Goal: Transaction & Acquisition: Purchase product/service

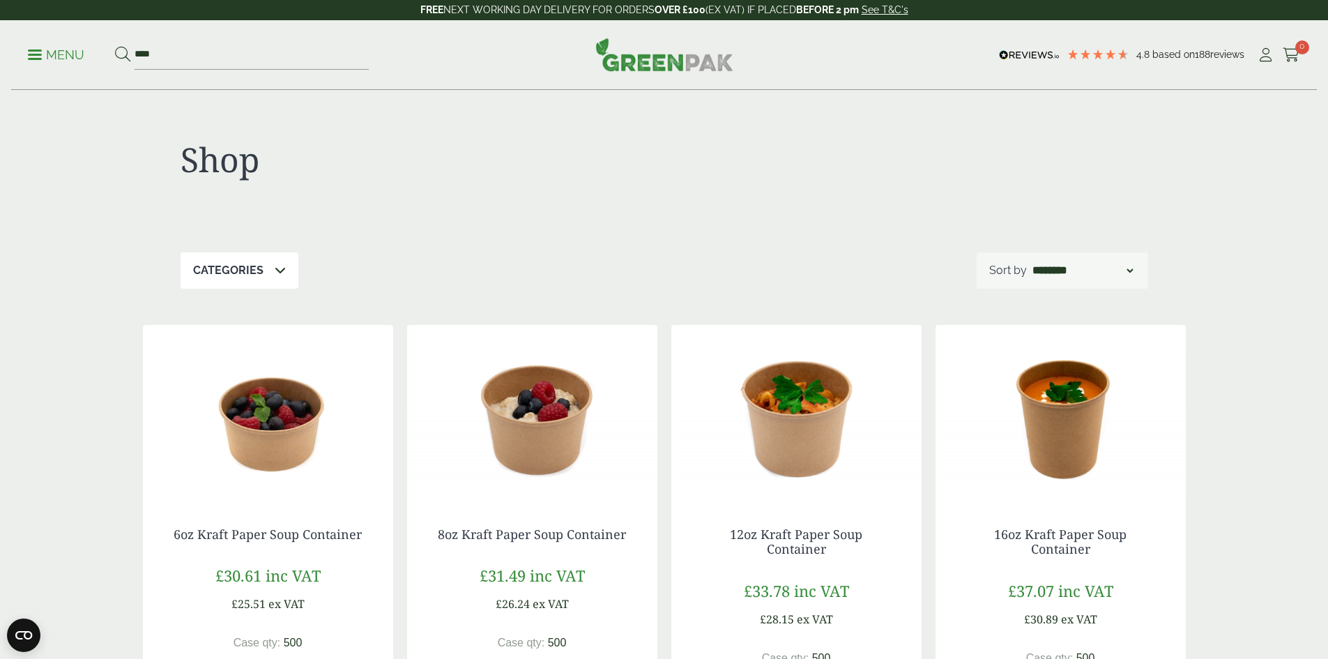
click at [68, 54] on p "Menu" at bounding box center [56, 55] width 56 height 17
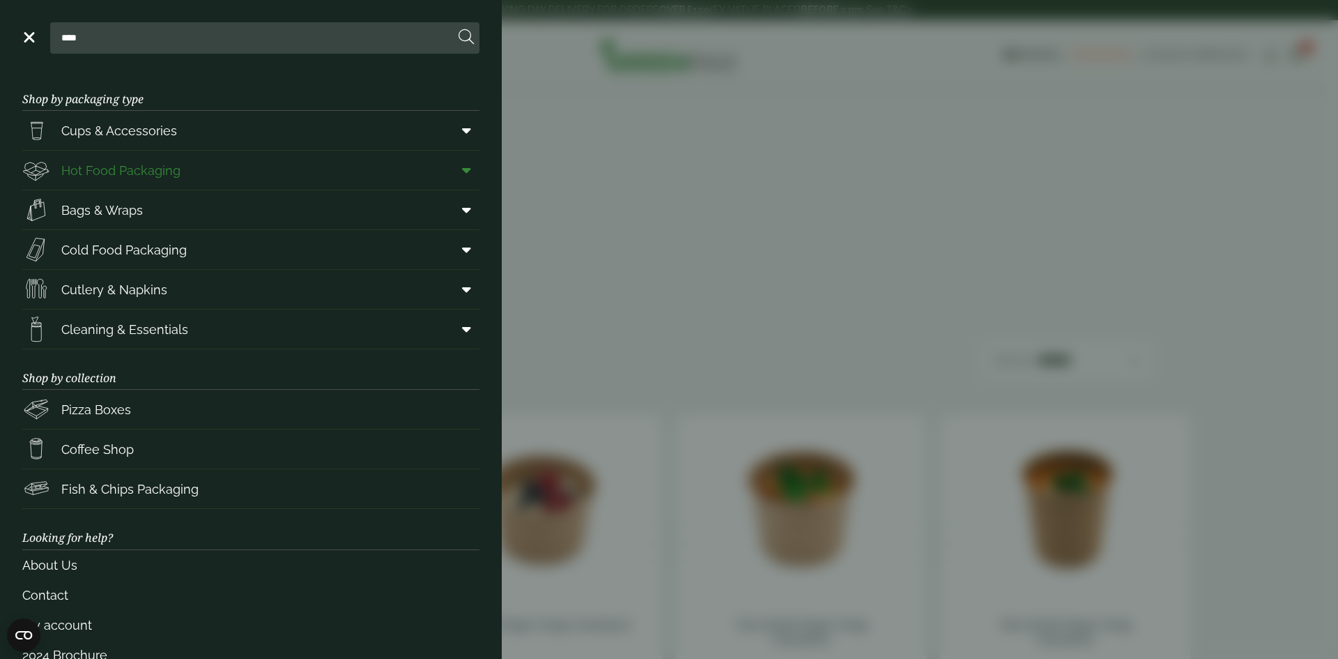
click at [160, 167] on span "Hot Food Packaging" at bounding box center [120, 170] width 119 height 19
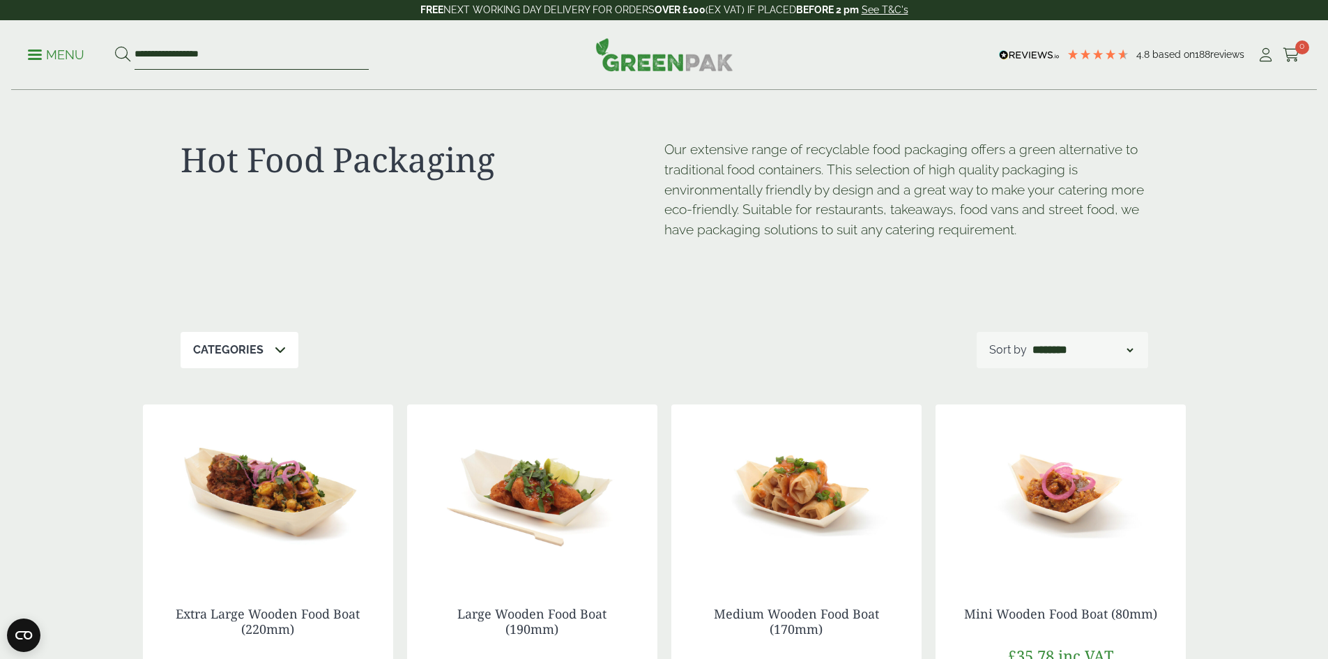
click at [249, 49] on input "**********" at bounding box center [252, 54] width 234 height 29
drag, startPoint x: 249, startPoint y: 49, endPoint x: 141, endPoint y: 48, distance: 107.4
click at [142, 48] on input "**********" at bounding box center [252, 54] width 234 height 29
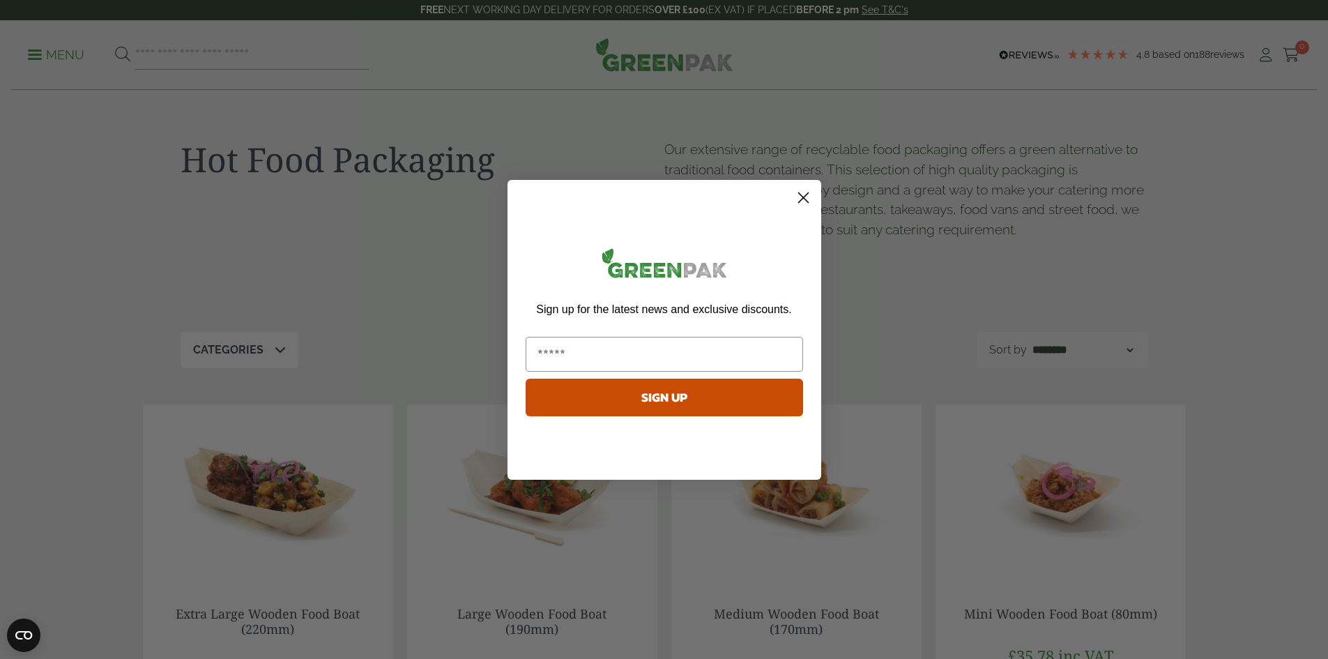
click at [802, 197] on icon "Close dialog" at bounding box center [803, 197] width 10 height 10
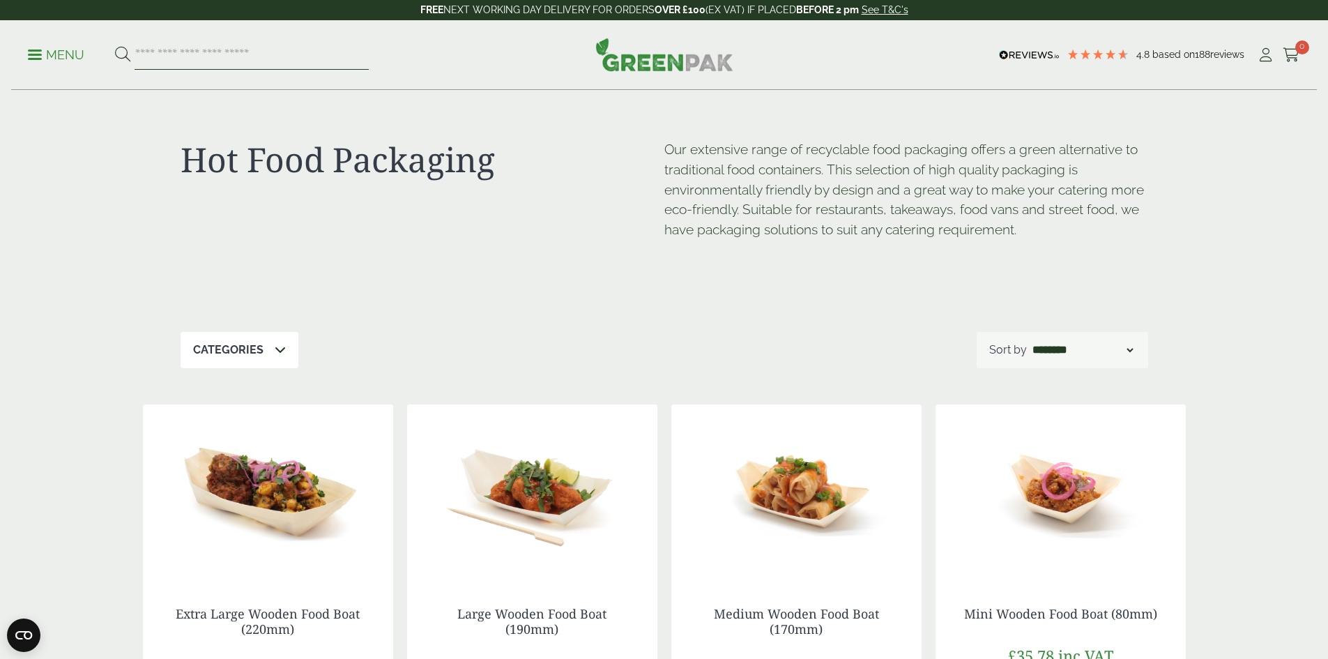
click at [293, 56] on input "search" at bounding box center [252, 54] width 234 height 29
type input "*"
type input "**********"
click at [115, 46] on button at bounding box center [122, 55] width 15 height 18
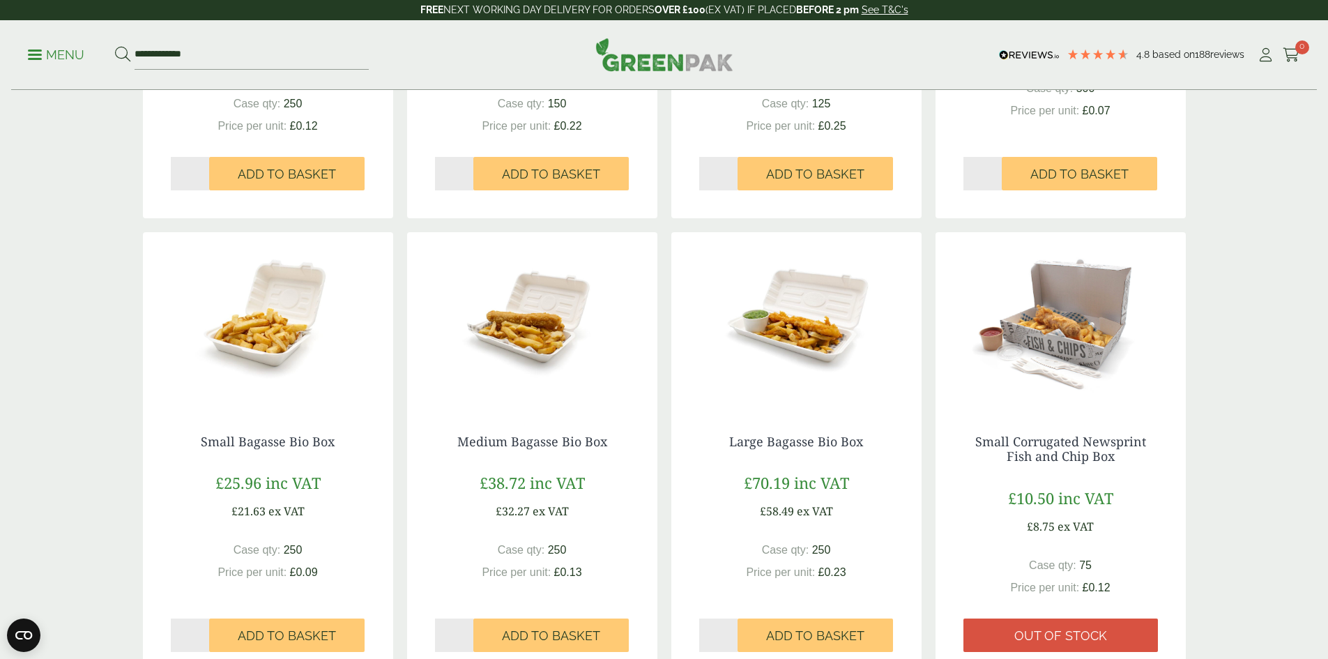
scroll to position [558, 0]
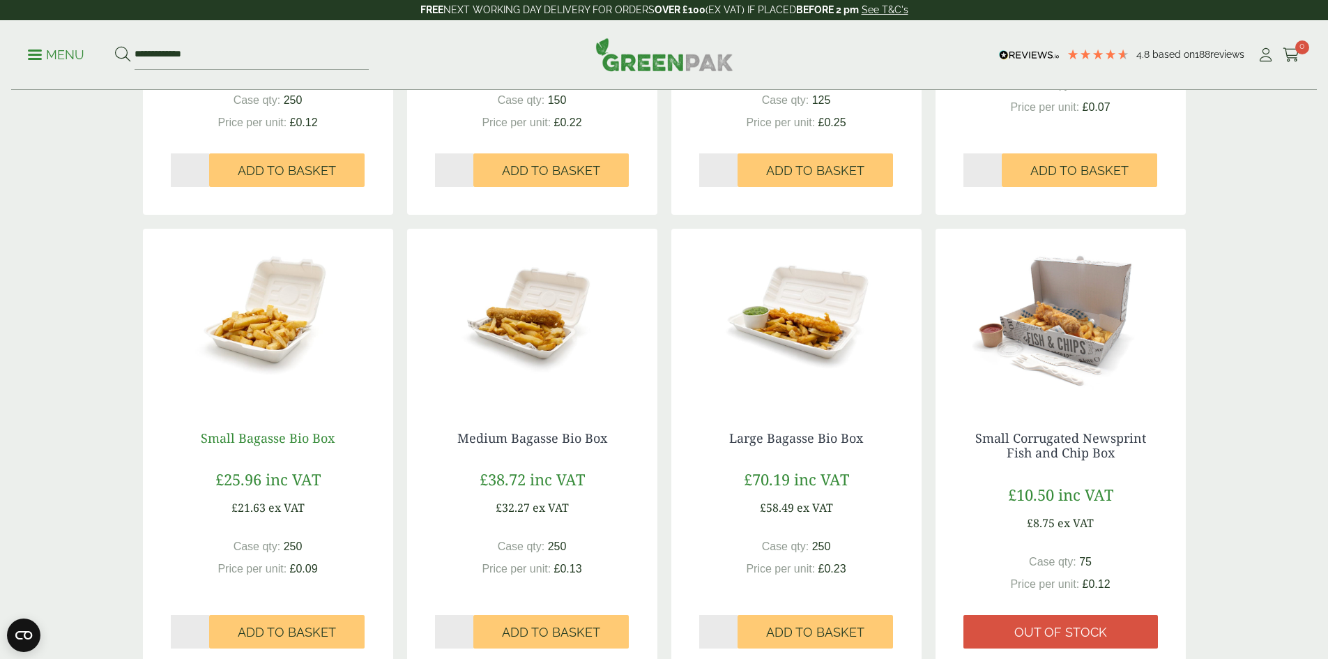
click at [303, 432] on link "Small Bagasse Bio Box" at bounding box center [268, 437] width 134 height 17
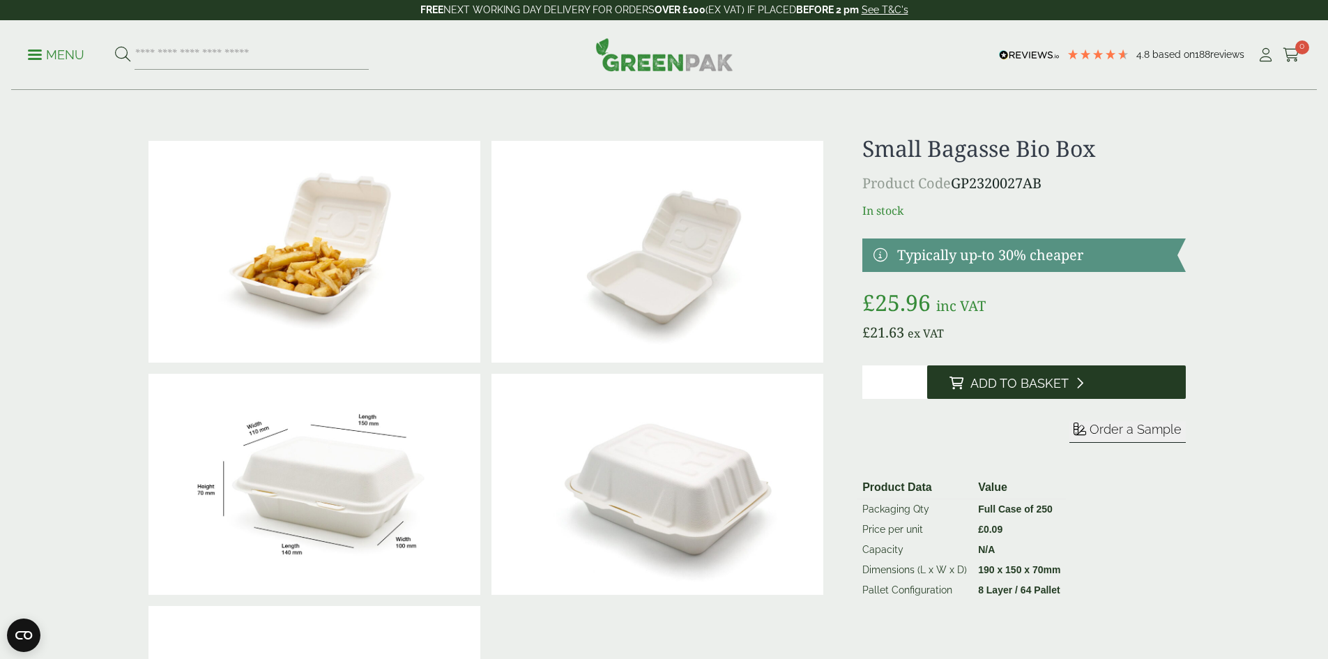
click at [1034, 372] on button "Add to Basket" at bounding box center [1056, 381] width 259 height 33
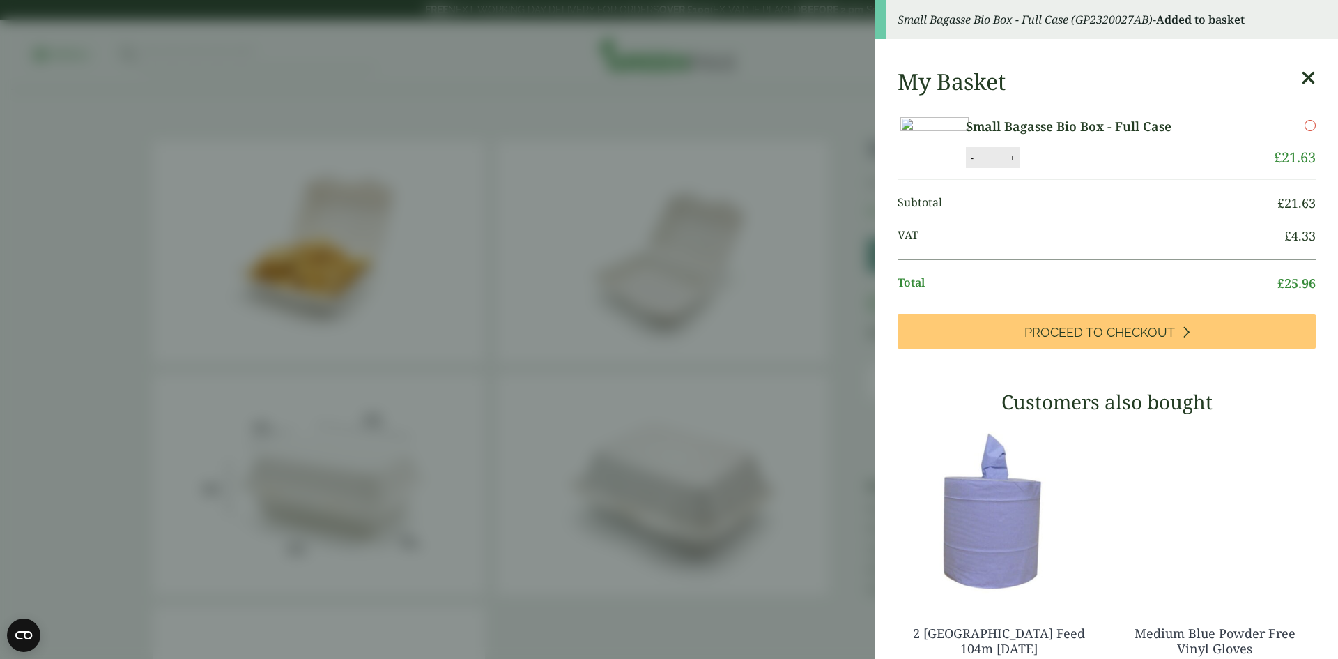
click at [1034, 340] on span "Proceed to Checkout" at bounding box center [1100, 332] width 151 height 15
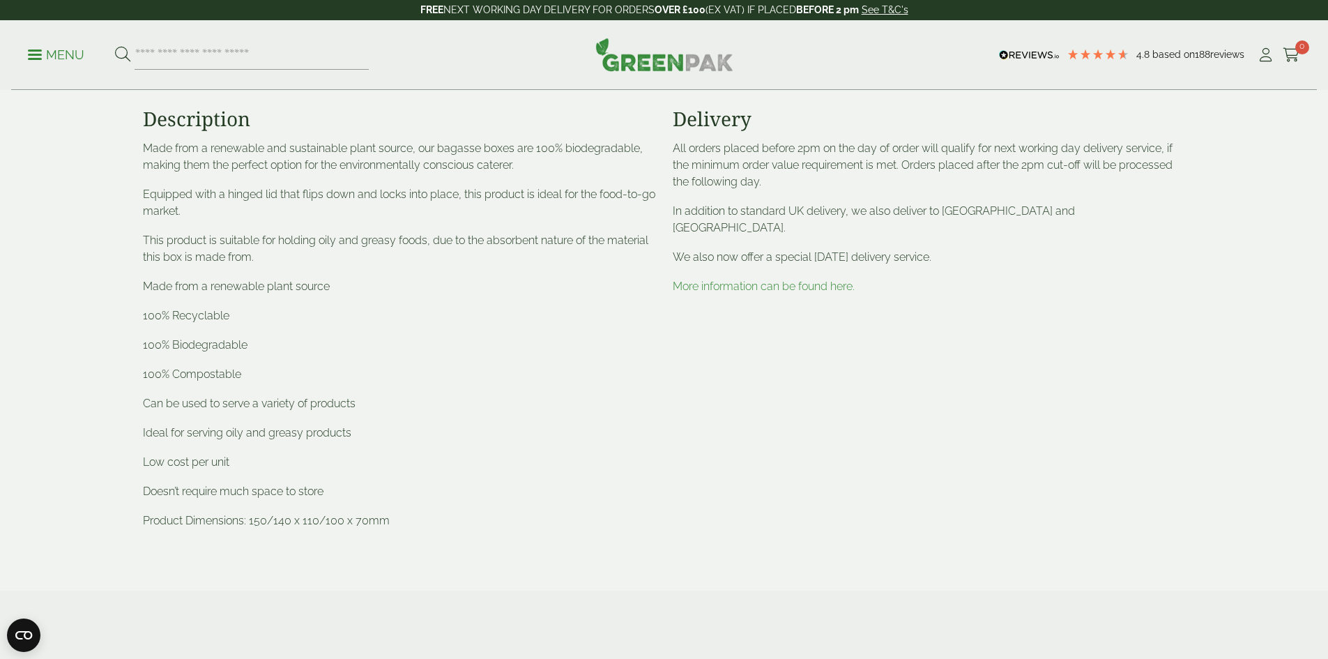
scroll to position [836, 0]
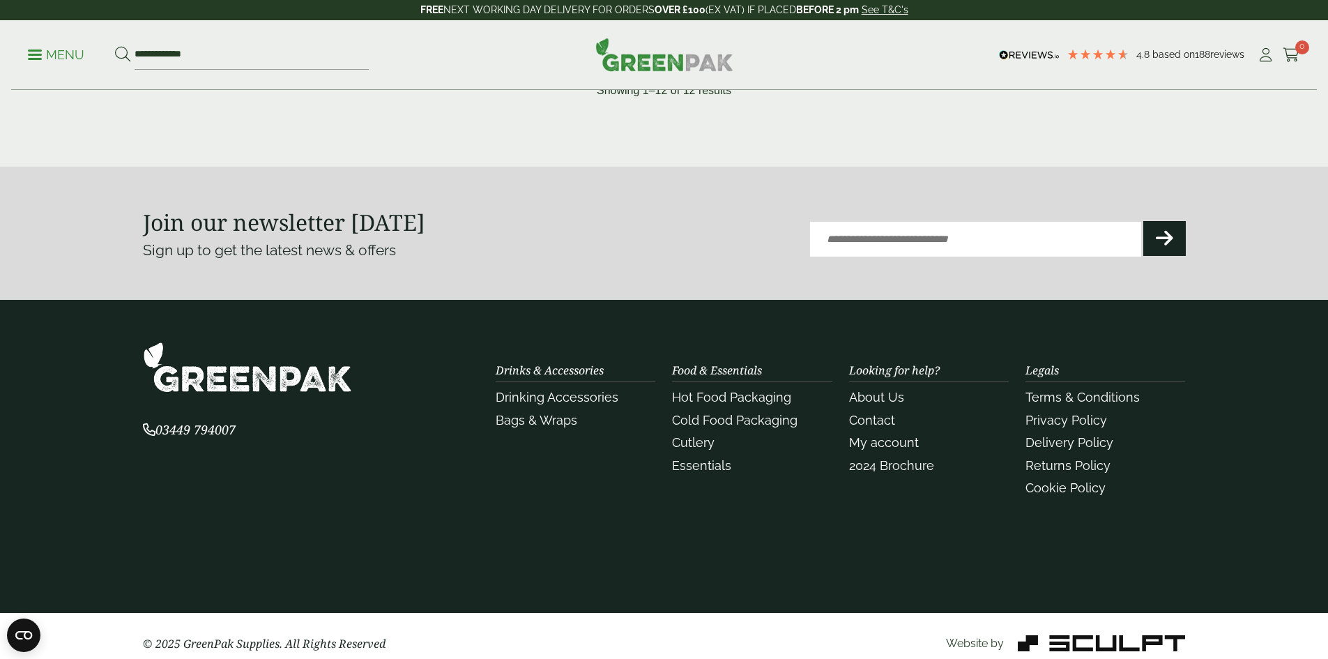
scroll to position [1673, 0]
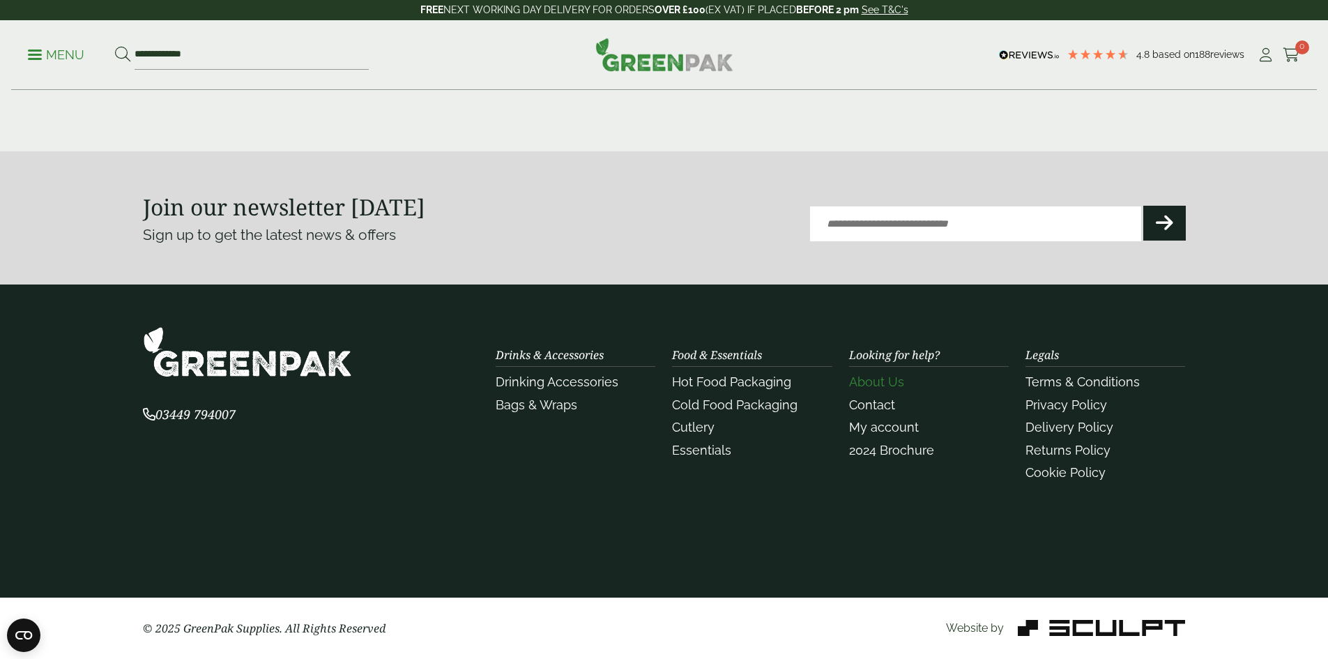
click at [892, 379] on link "About Us" at bounding box center [876, 381] width 55 height 15
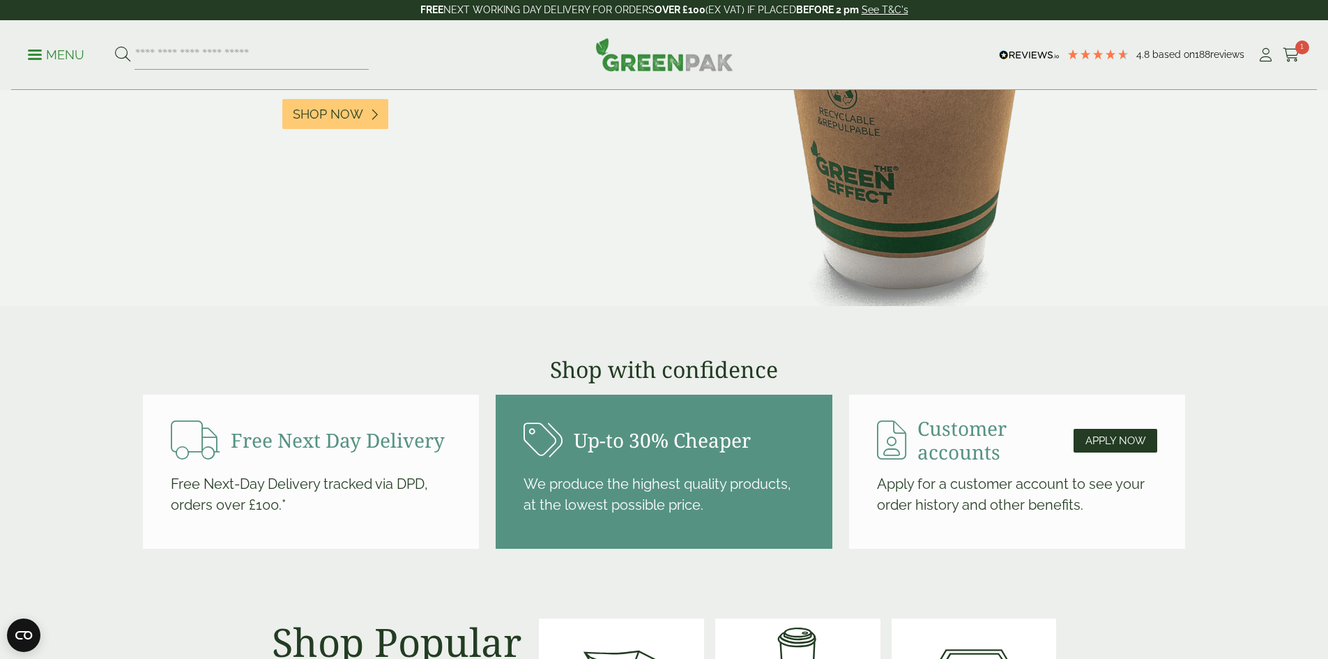
scroll to position [1673, 0]
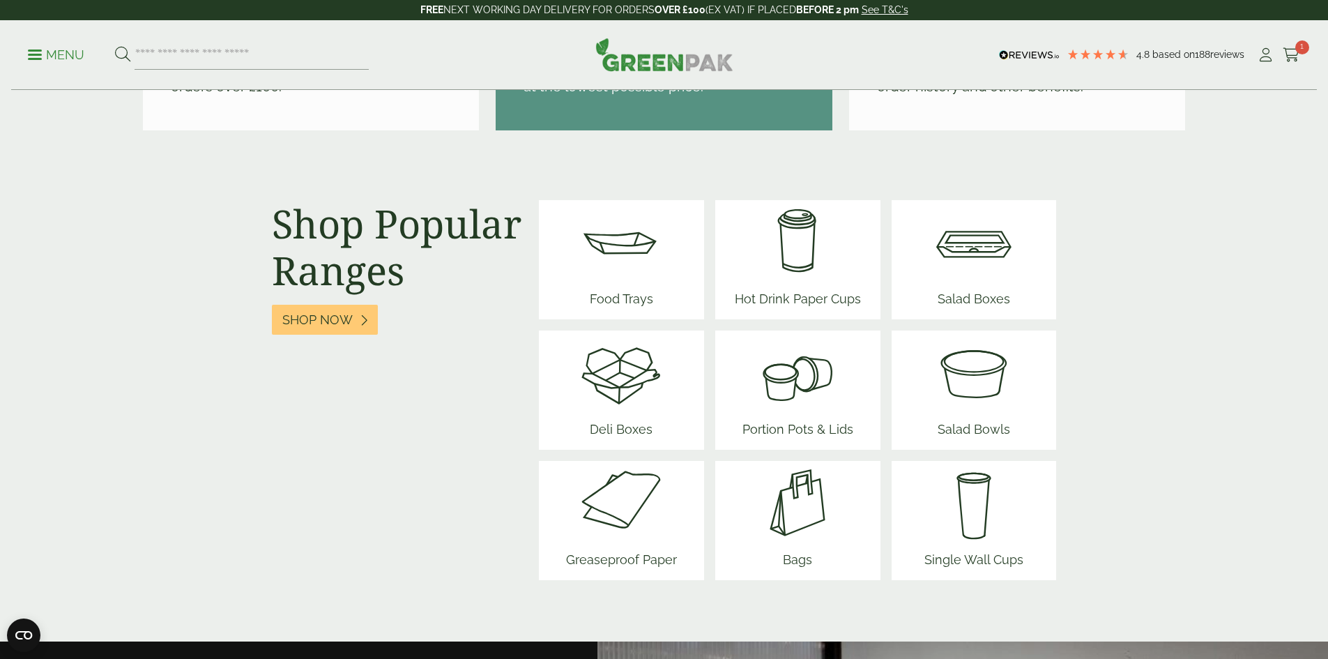
click at [755, 383] on img at bounding box center [798, 372] width 122 height 84
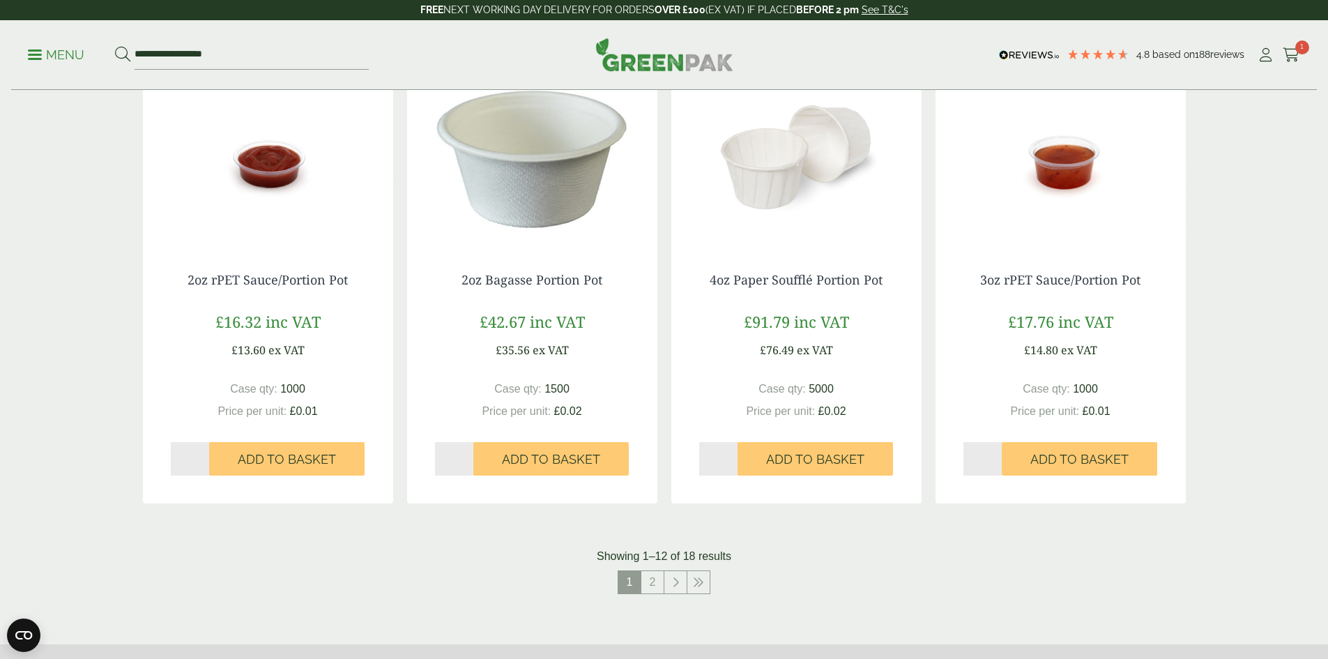
scroll to position [1185, 0]
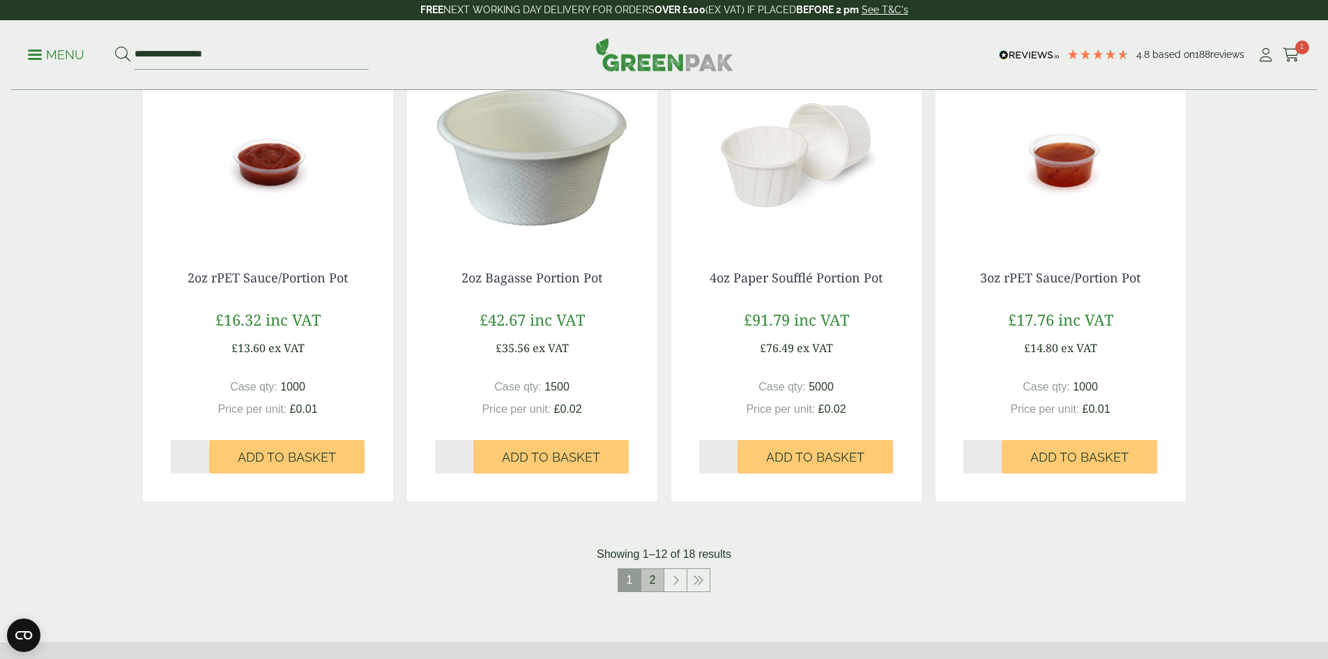
click at [663, 583] on link "2" at bounding box center [652, 580] width 22 height 22
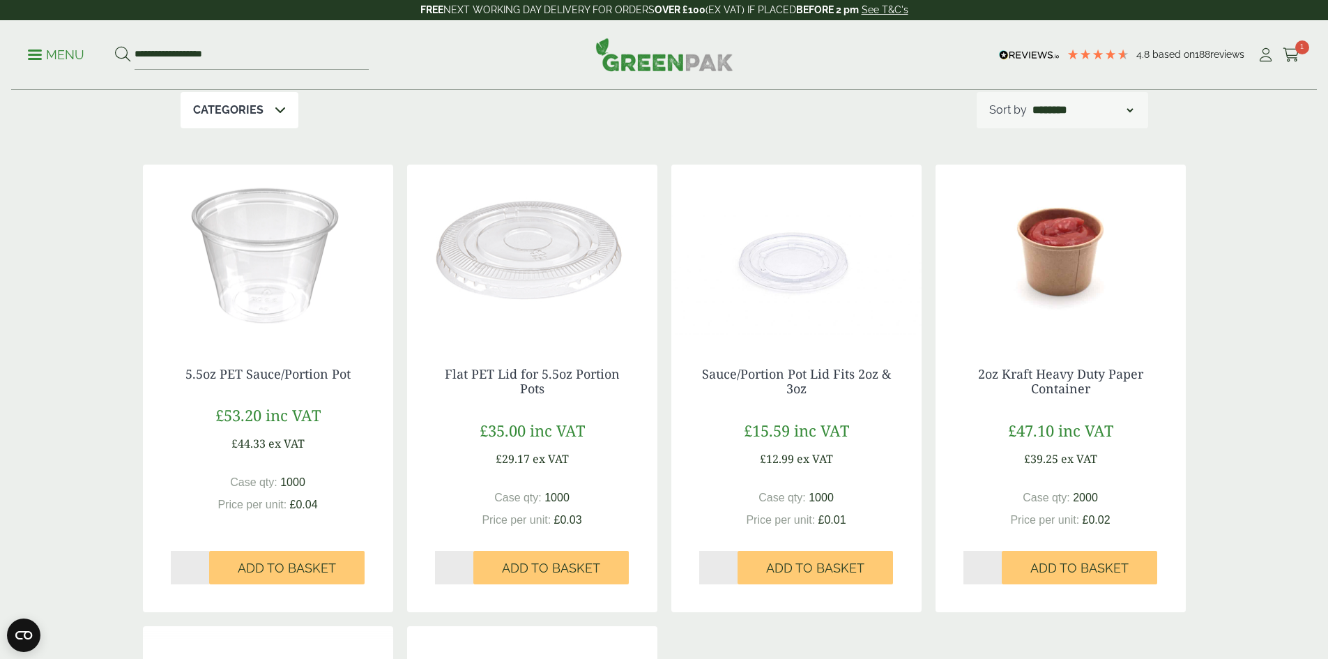
scroll to position [139, 0]
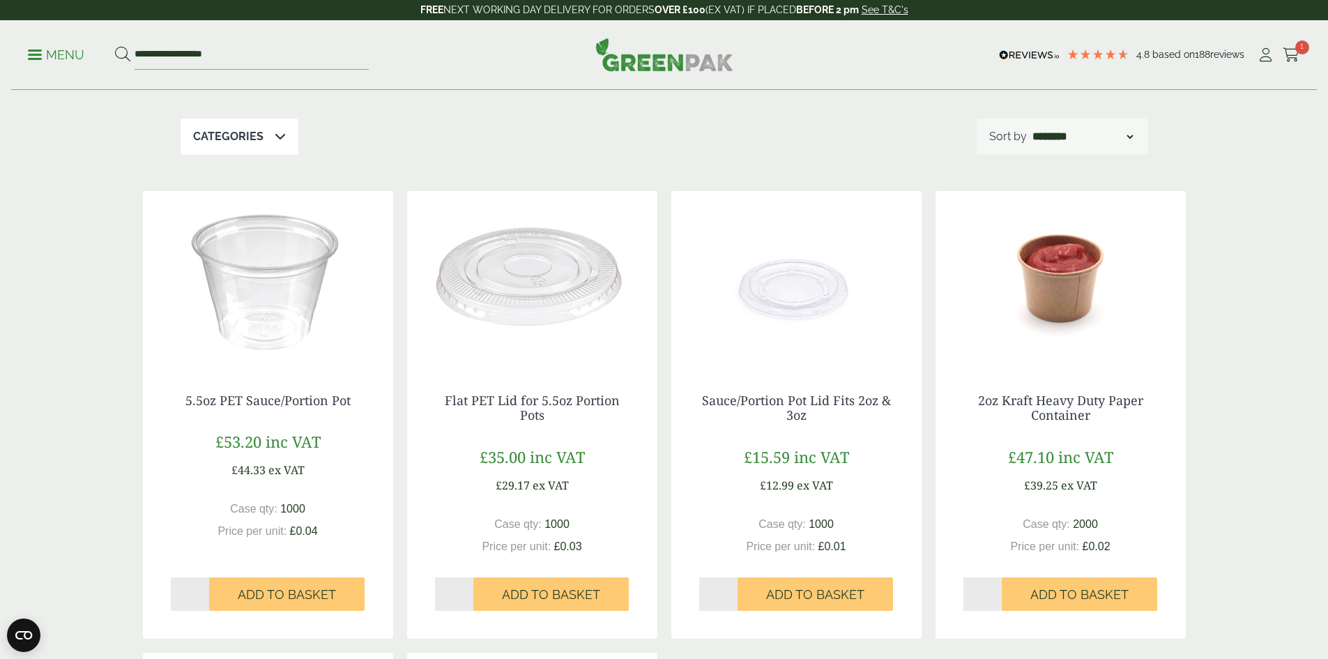
click at [631, 63] on img at bounding box center [664, 54] width 138 height 33
